Goal: Information Seeking & Learning: Learn about a topic

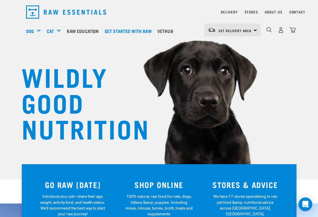
scroll to position [19, 0]
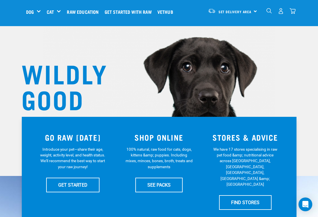
click at [0, 0] on div "Mixes & Minces" at bounding box center [0, 0] width 0 height 0
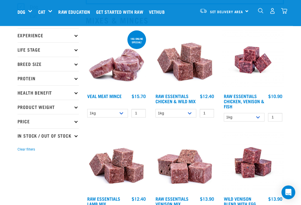
scroll to position [56, 0]
click at [74, 79] on p "Protein" at bounding box center [47, 78] width 61 height 14
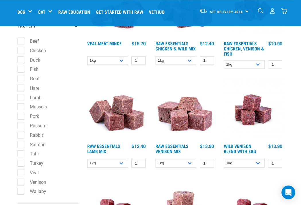
scroll to position [109, 0]
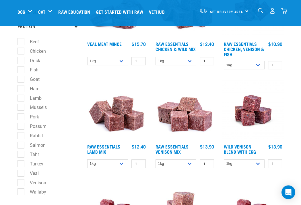
click at [21, 87] on label "Hare" at bounding box center [31, 88] width 21 height 7
click at [19, 87] on input "Hare" at bounding box center [19, 88] width 4 height 4
checkbox input "true"
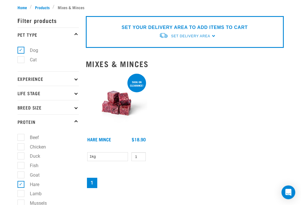
scroll to position [57, 0]
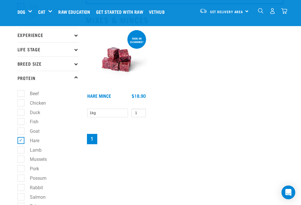
click at [103, 140] on nav "1" at bounding box center [185, 139] width 198 height 13
click at [105, 97] on link "Hare Mince" at bounding box center [99, 95] width 24 height 3
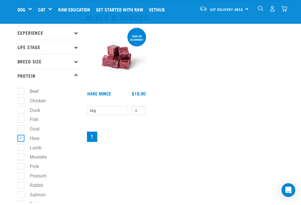
click at [261, 117] on div "500g on clearance! Hare Mince 1 0 100 0 100 1" at bounding box center [184, 88] width 205 height 124
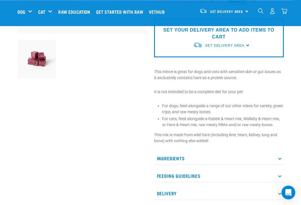
click at [280, 161] on p "Ingredients" at bounding box center [219, 158] width 130 height 13
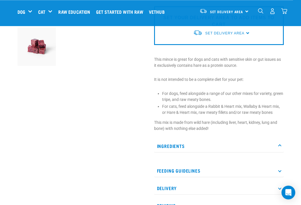
scroll to position [153, 0]
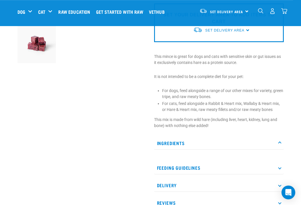
click at [281, 141] on p "Ingredients" at bounding box center [219, 143] width 130 height 13
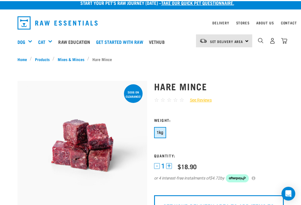
scroll to position [0, 0]
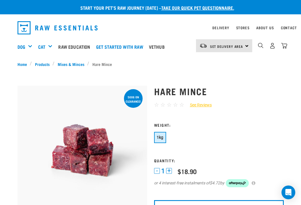
click at [23, 65] on link "Home" at bounding box center [23, 64] width 13 height 6
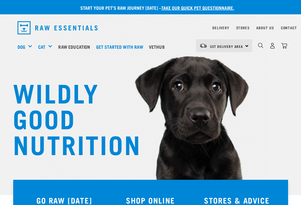
click at [260, 48] on img "dropdown navigation" at bounding box center [260, 45] width 5 height 5
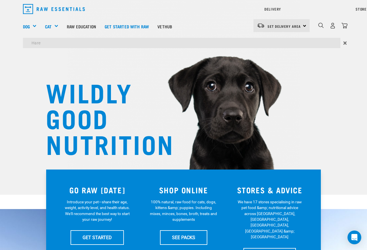
type input "Hare"
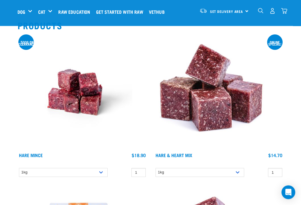
scroll to position [52, 0]
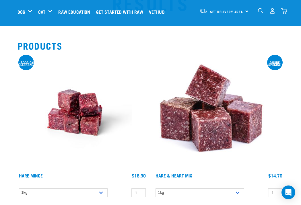
click at [181, 176] on link "Hare & Heart Mix" at bounding box center [173, 175] width 37 height 3
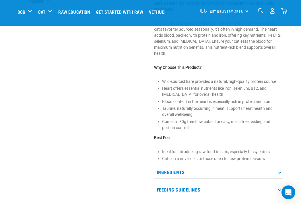
scroll to position [206, 0]
click at [281, 166] on p "Ingredients" at bounding box center [219, 171] width 130 height 13
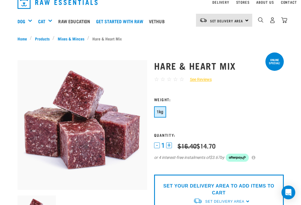
scroll to position [0, 0]
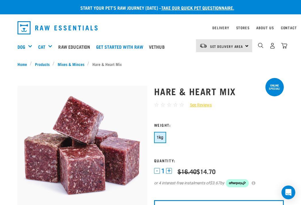
click at [260, 47] on img "dropdown navigation" at bounding box center [260, 45] width 5 height 5
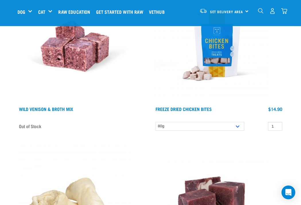
scroll to position [736, 0]
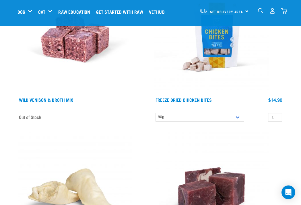
click at [36, 99] on link "Wild Venison & Broth Mix" at bounding box center [46, 99] width 54 height 3
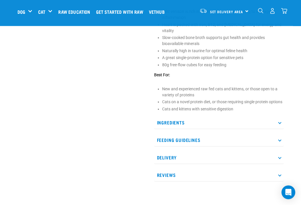
scroll to position [219, 0]
click at [280, 129] on p "Ingredients" at bounding box center [219, 122] width 130 height 13
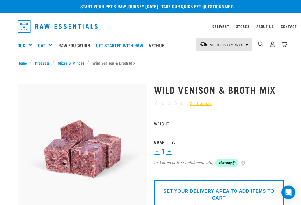
scroll to position [0, 0]
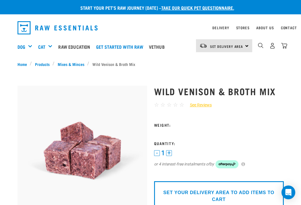
click at [260, 48] on img "dropdown navigation" at bounding box center [260, 45] width 5 height 5
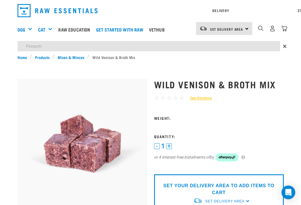
type input "Possum"
click at [234, 48] on input "Possum" at bounding box center [148, 46] width 262 height 10
click at [44, 45] on input "Possum" at bounding box center [148, 46] width 262 height 10
click at [61, 45] on input "Possum" at bounding box center [148, 46] width 262 height 10
click at [237, 46] on input "Possum" at bounding box center [148, 46] width 262 height 10
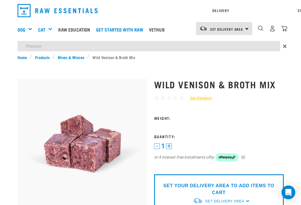
click at [237, 48] on input "Possum" at bounding box center [148, 46] width 262 height 10
click at [212, 46] on input "Possum" at bounding box center [148, 46] width 262 height 10
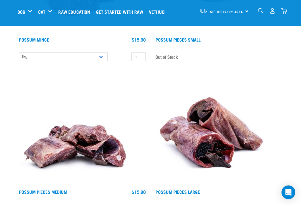
scroll to position [135, 0]
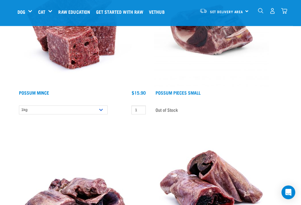
click at [37, 91] on link "Possum Mince" at bounding box center [34, 92] width 30 height 3
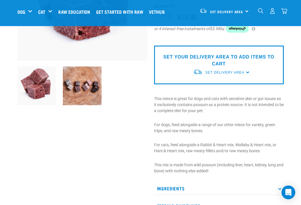
scroll to position [111, 0]
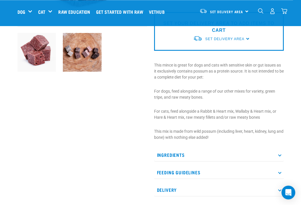
click at [280, 156] on p "Ingredients" at bounding box center [219, 154] width 130 height 13
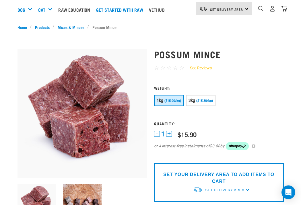
scroll to position [0, 0]
